Goal: Book appointment/travel/reservation

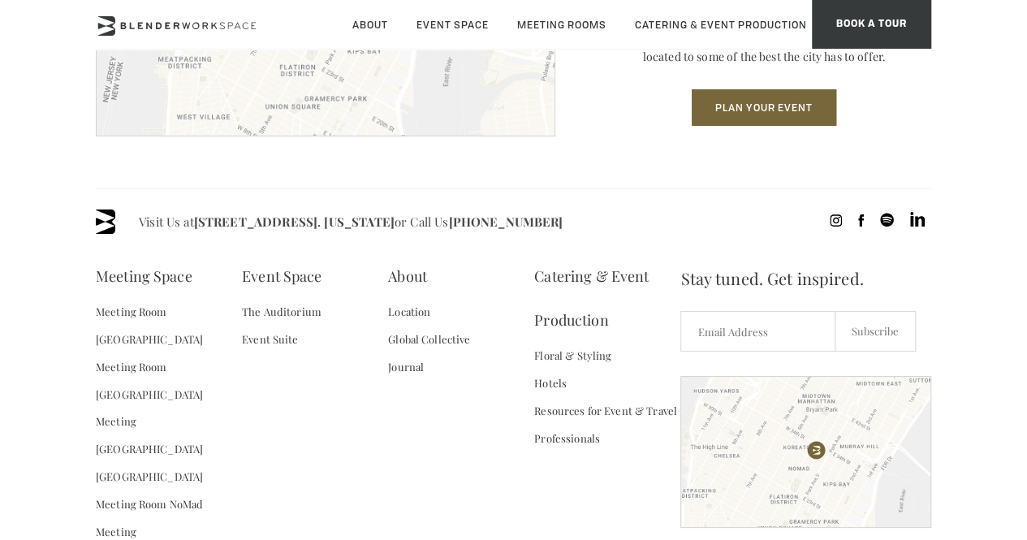
scroll to position [2191, 0]
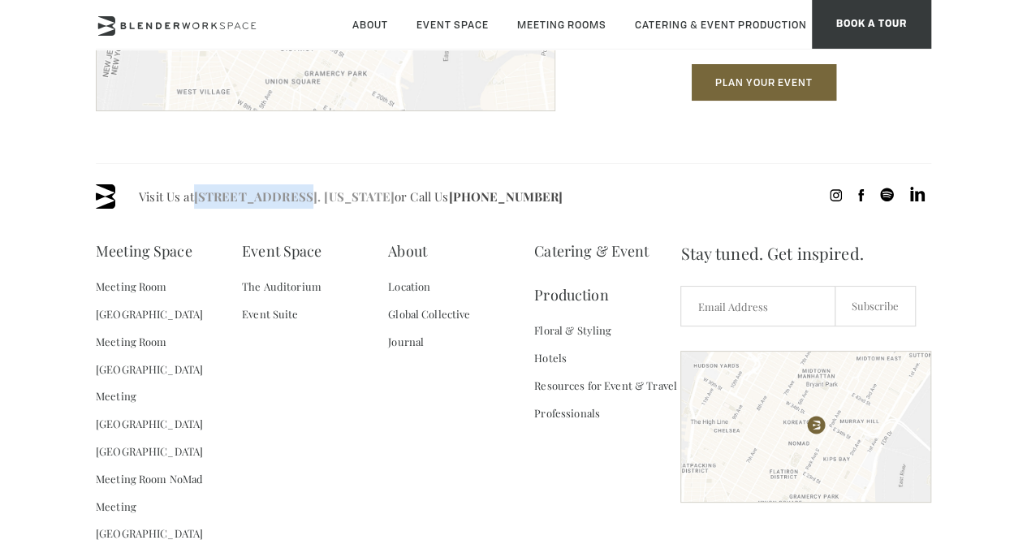
drag, startPoint x: 195, startPoint y: 221, endPoint x: 287, endPoint y: 220, distance: 92.5
click at [287, 209] on span "Visit Us at [STREET_ADDRESS]. [US_STATE] or Call Us [PHONE_NUMBER]" at bounding box center [351, 196] width 424 height 24
click at [341, 209] on span "Visit Us at [STREET_ADDRESS]. [US_STATE] or Call Us [PHONE_NUMBER]" at bounding box center [351, 196] width 424 height 24
drag, startPoint x: 302, startPoint y: 218, endPoint x: 673, endPoint y: 173, distance: 373.6
click at [673, 163] on section "Location [GEOGRAPHIC_DATA] Located on [GEOGRAPHIC_DATA] in the heart of [GEOGRA…" at bounding box center [513, 11] width 1027 height 304
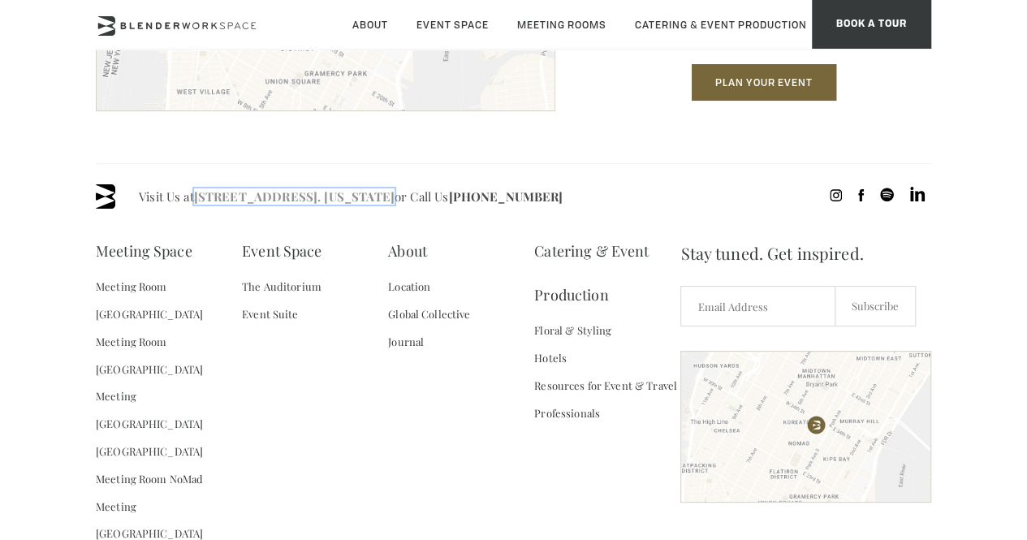
click at [273, 205] on link "[STREET_ADDRESS]. [US_STATE]" at bounding box center [294, 196] width 200 height 16
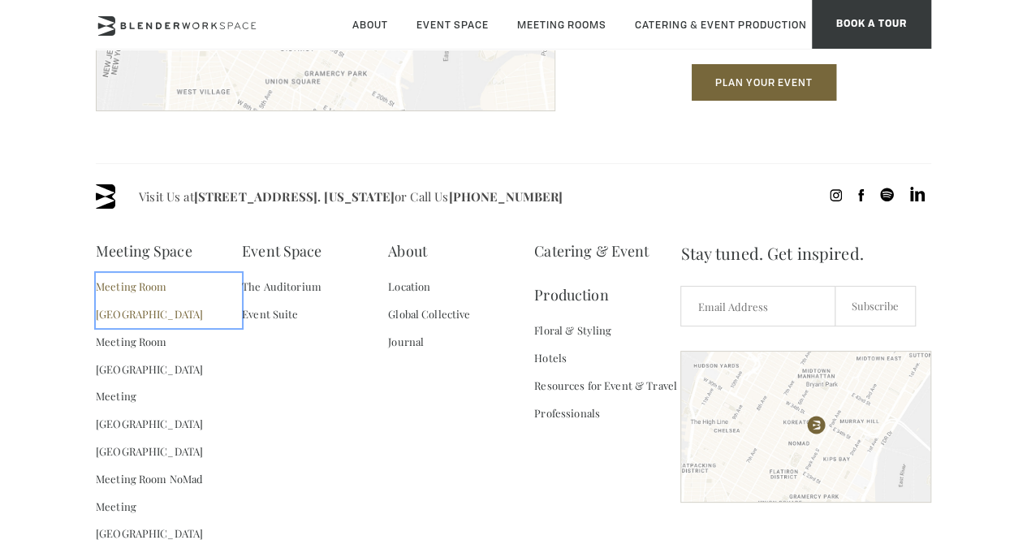
click at [190, 311] on link "Meeting Room [GEOGRAPHIC_DATA]" at bounding box center [169, 300] width 146 height 55
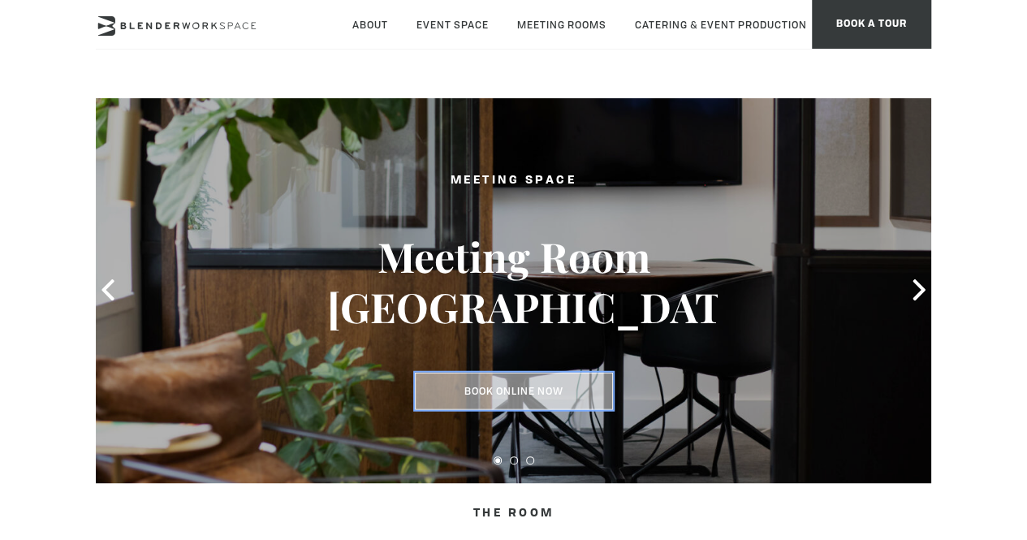
click at [519, 402] on link "Book Online Now" at bounding box center [514, 390] width 198 height 37
